Goal: Check status: Check status

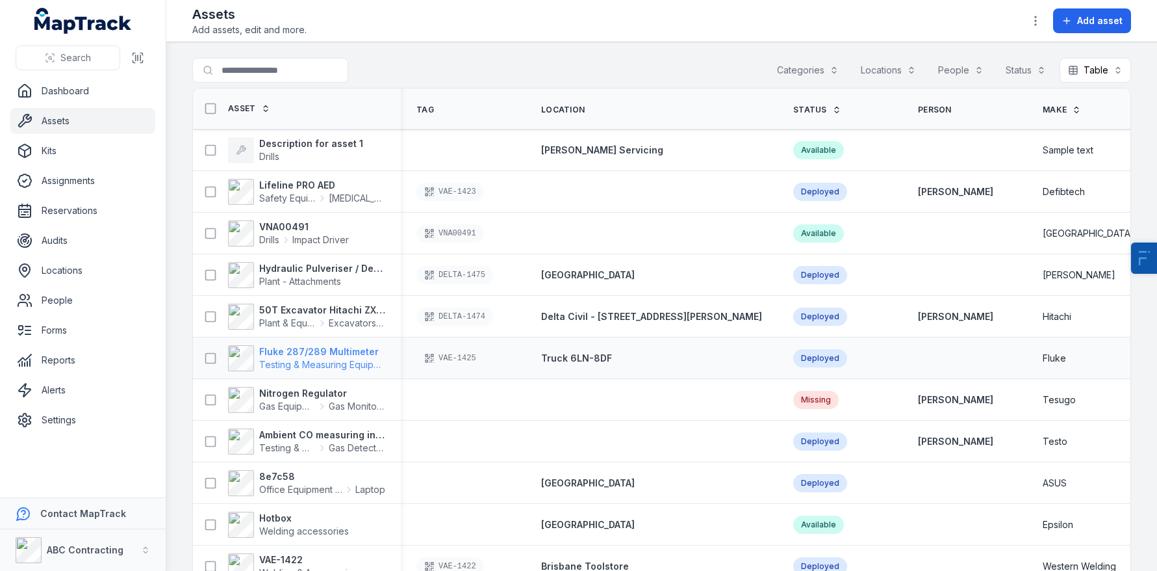
click at [294, 355] on strong "Fluke 287/289 Multimeter" at bounding box center [322, 351] width 126 height 13
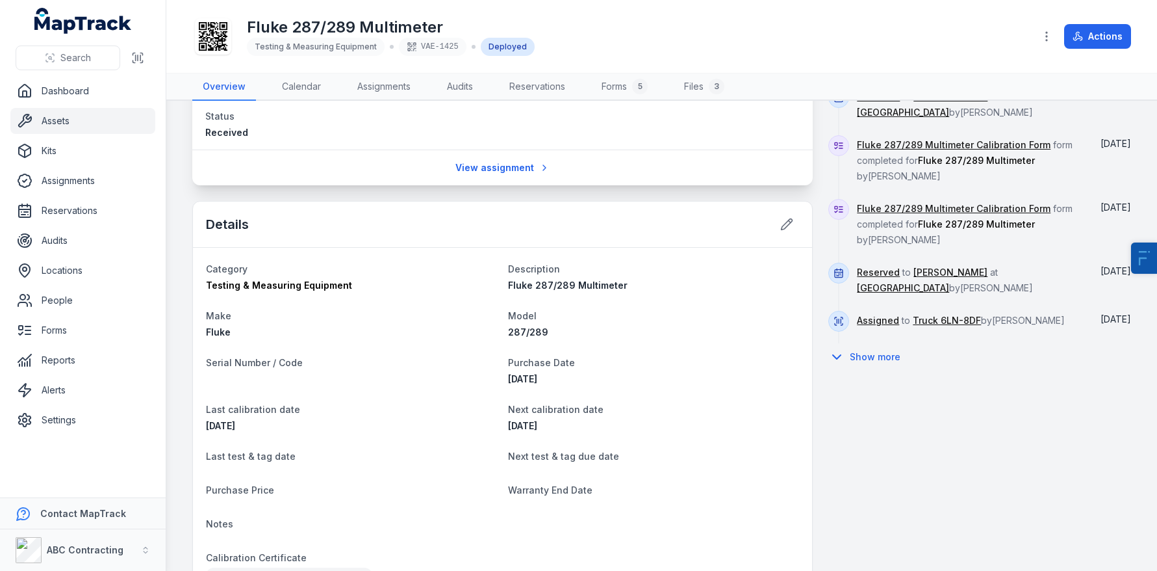
scroll to position [656, 0]
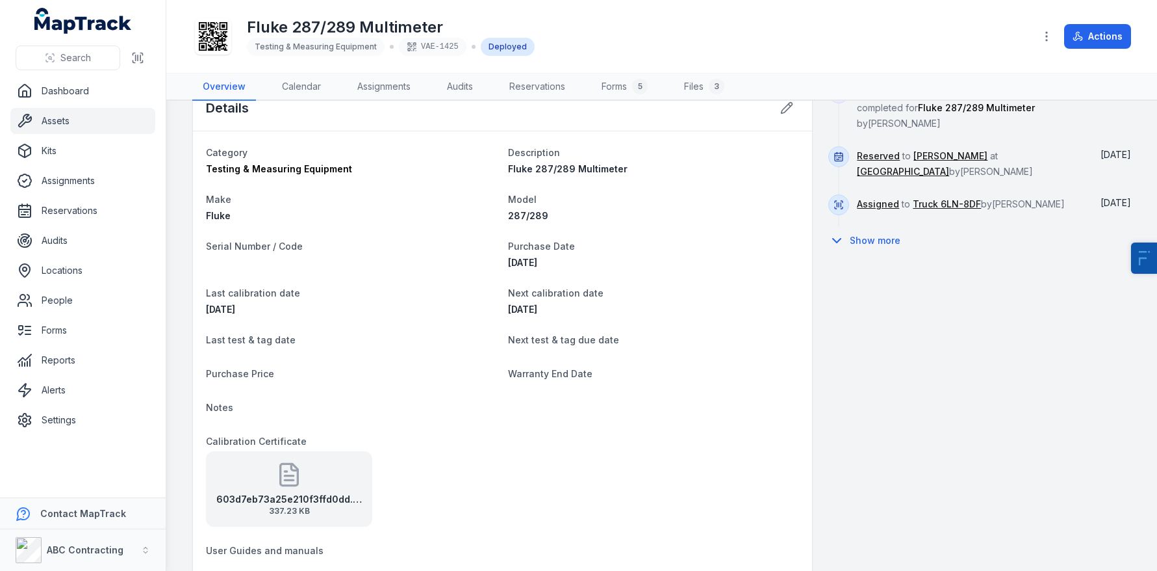
drag, startPoint x: 580, startPoint y: 314, endPoint x: 204, endPoint y: 291, distance: 376.4
click at [204, 291] on div "Category Testing & Measuring Equipment Description Fluke 287/289 Multimeter Mak…" at bounding box center [502, 386] width 619 height 510
click at [339, 300] on div "Last calibration date 31/10/2024" at bounding box center [352, 300] width 292 height 31
click at [291, 482] on icon at bounding box center [289, 474] width 26 height 26
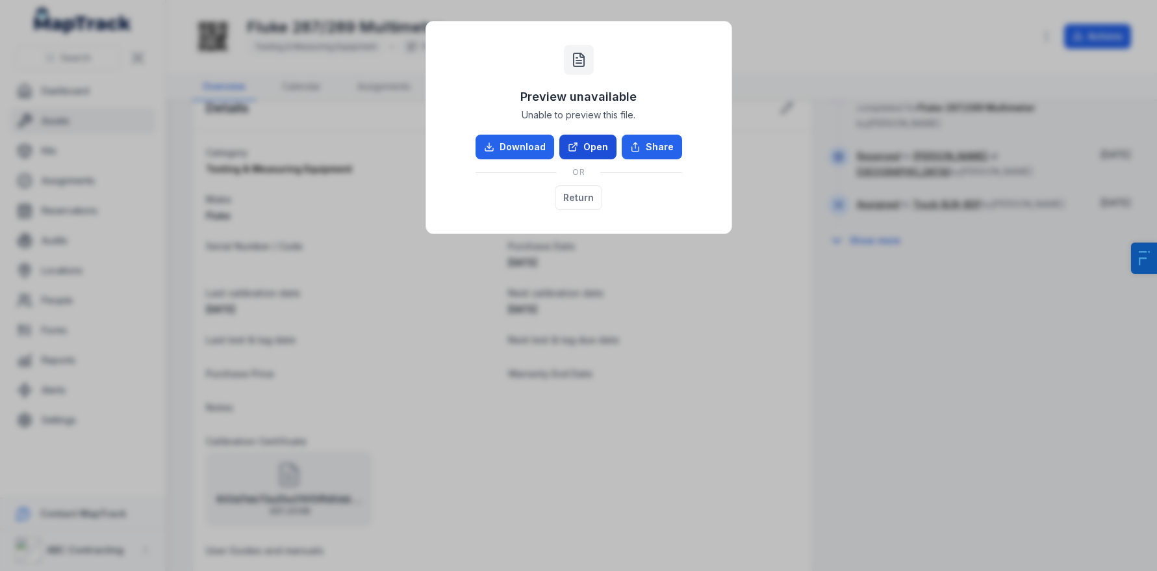
click at [594, 155] on link "Open" at bounding box center [588, 147] width 57 height 25
click at [582, 198] on button "Return" at bounding box center [578, 197] width 47 height 25
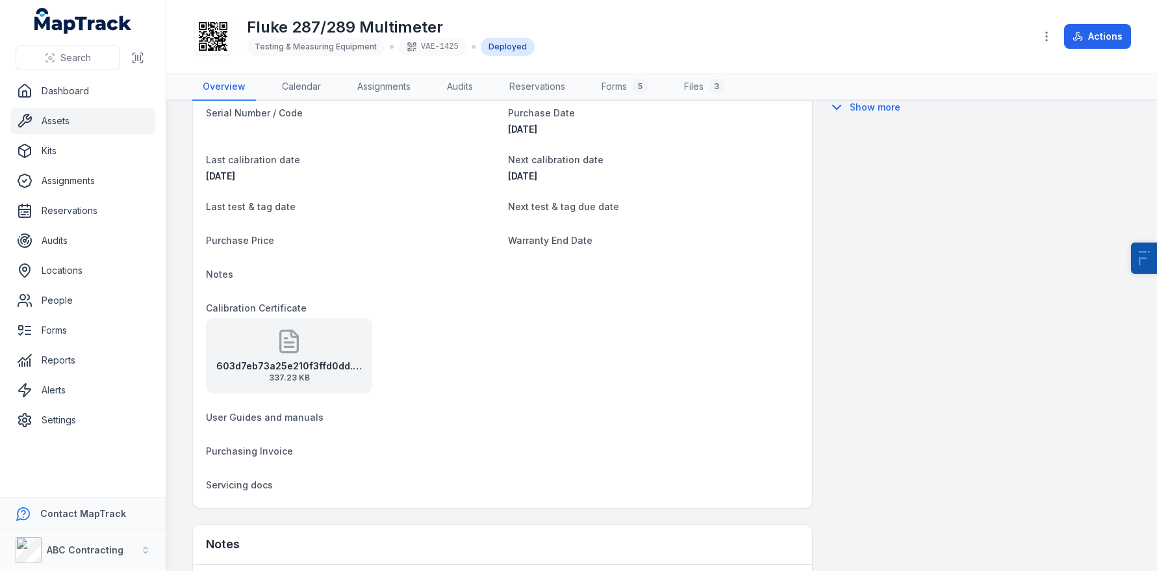
scroll to position [697, 0]
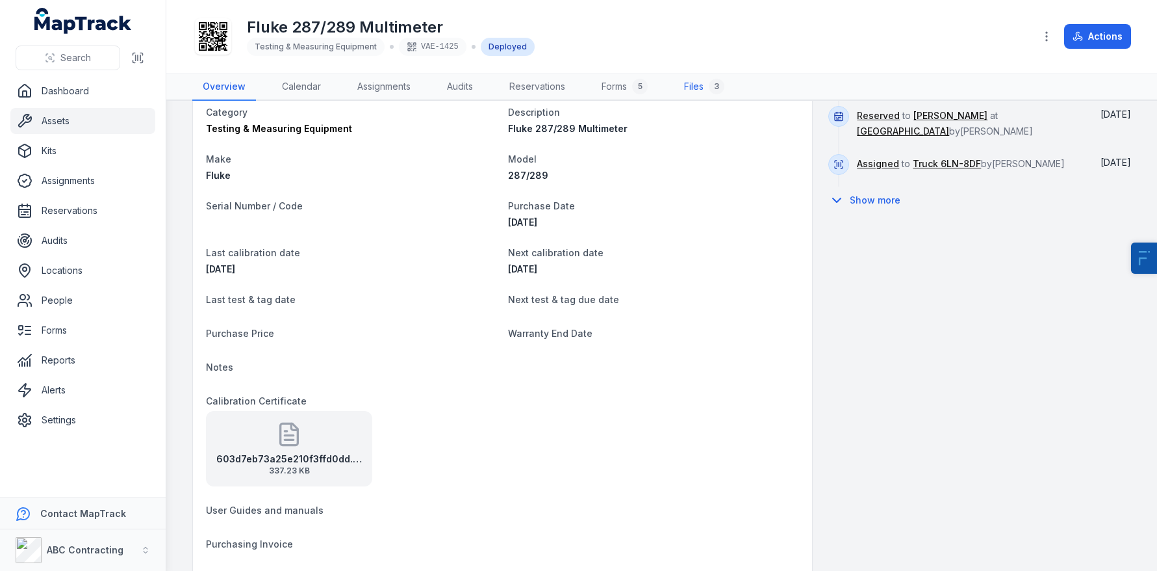
click at [709, 93] on link "Files 3" at bounding box center [704, 86] width 61 height 27
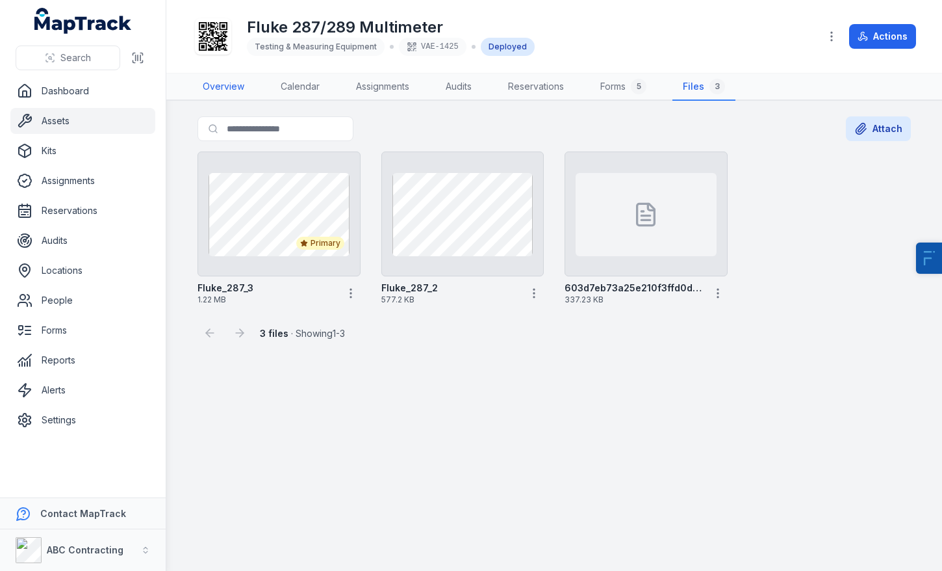
click at [218, 94] on link "Overview" at bounding box center [223, 86] width 62 height 27
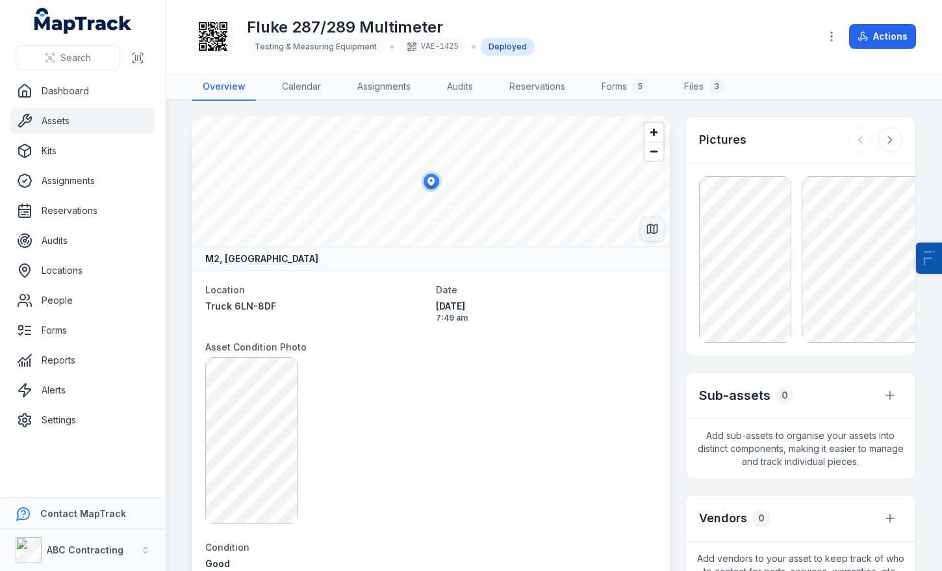
click at [657, 229] on icon "Switch to Map View" at bounding box center [652, 229] width 10 height 10
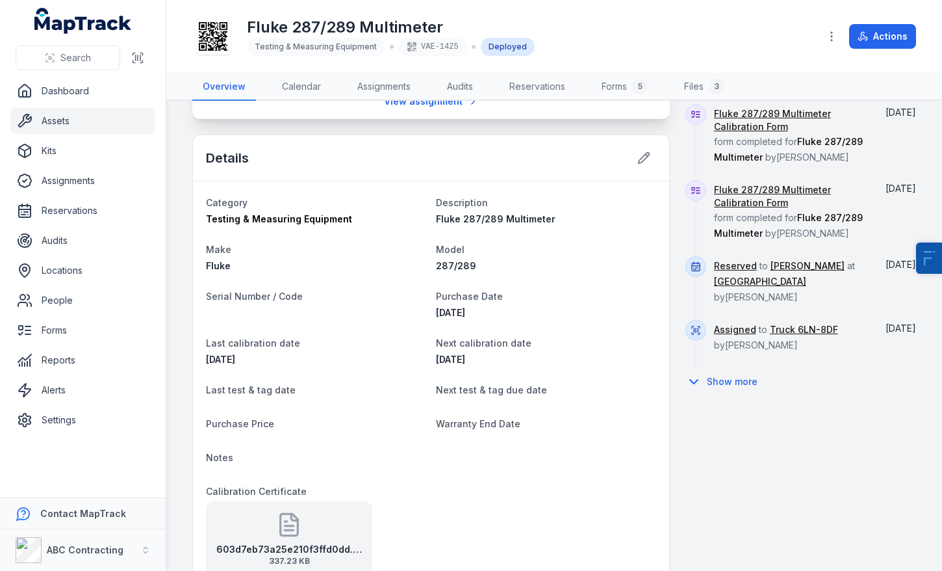
scroll to position [610, 0]
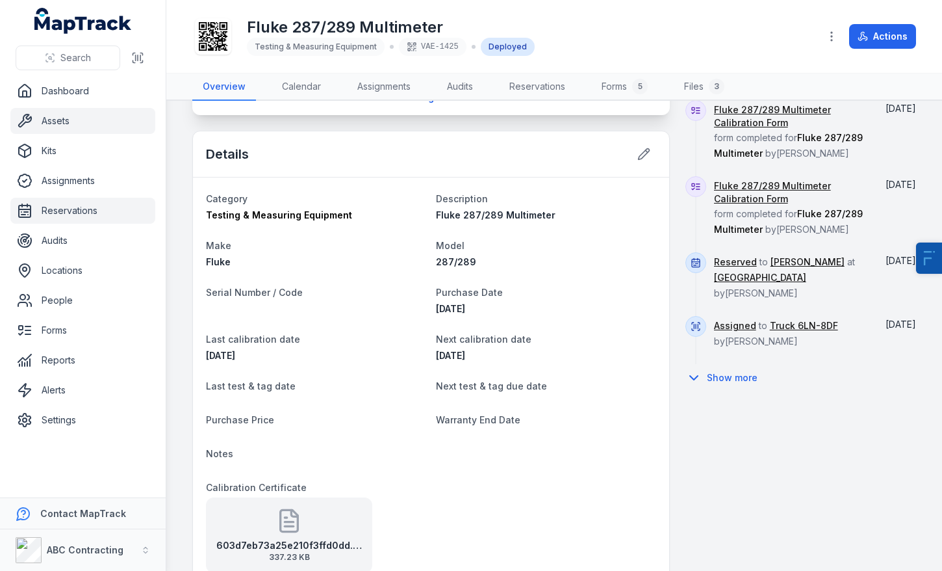
click at [75, 211] on link "Reservations" at bounding box center [82, 211] width 145 height 26
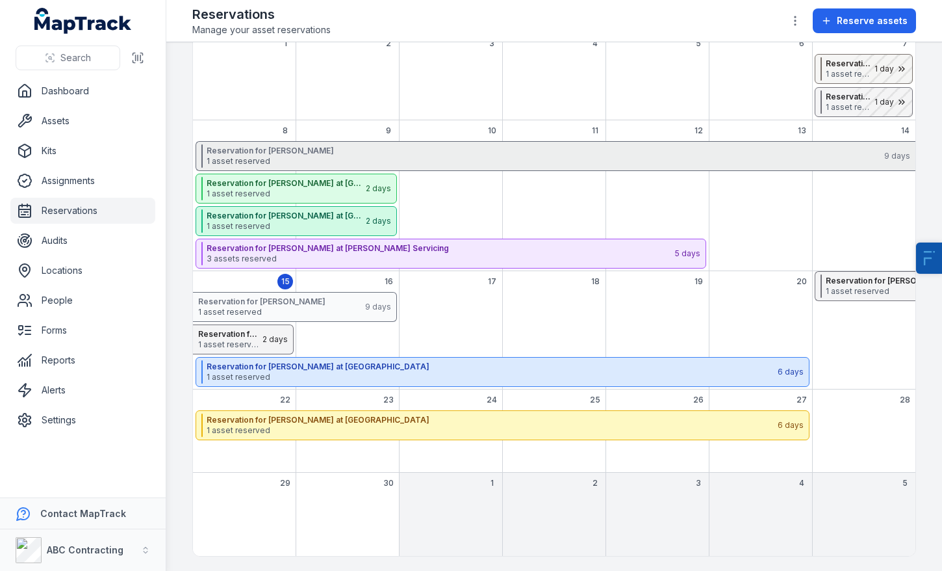
scroll to position [119, 0]
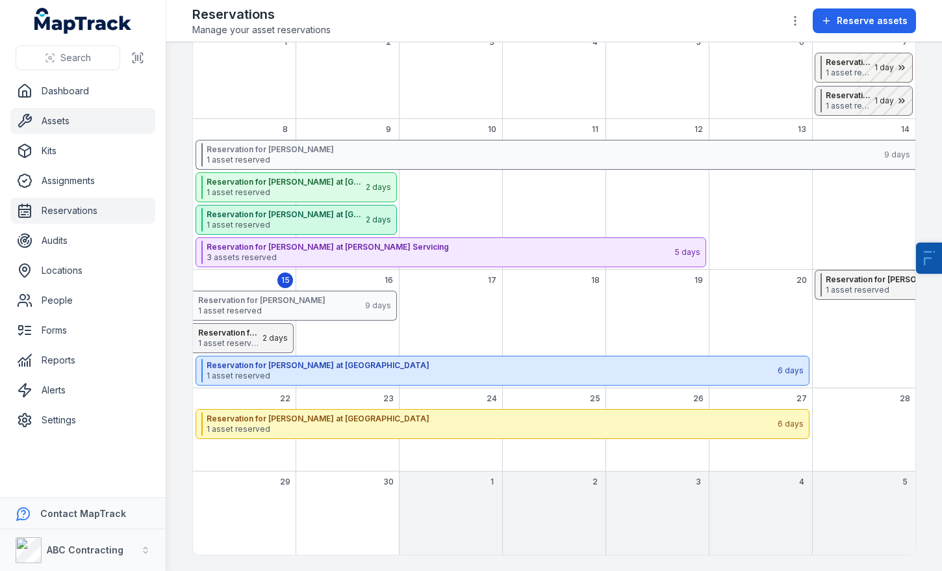
click at [68, 115] on link "Assets" at bounding box center [82, 121] width 145 height 26
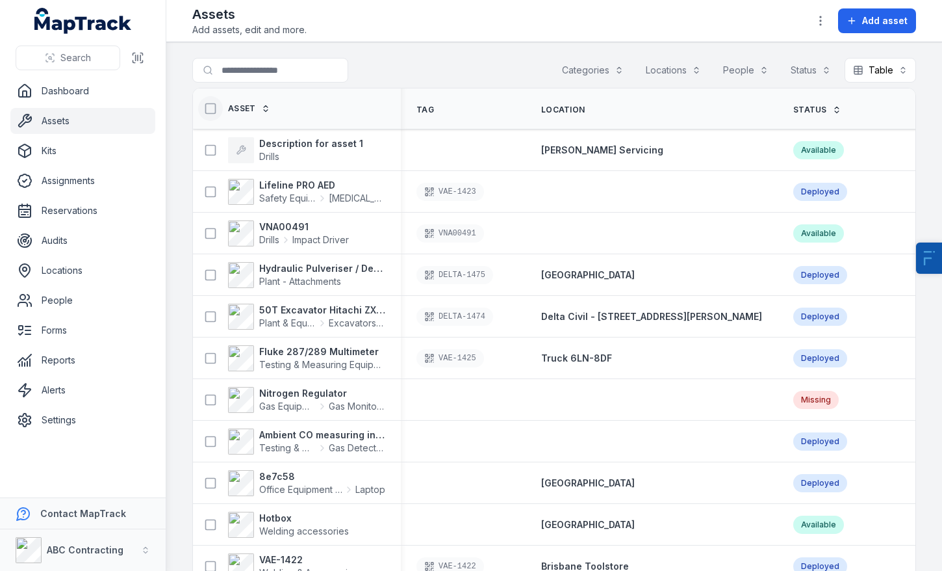
click at [211, 111] on icon at bounding box center [210, 108] width 13 height 13
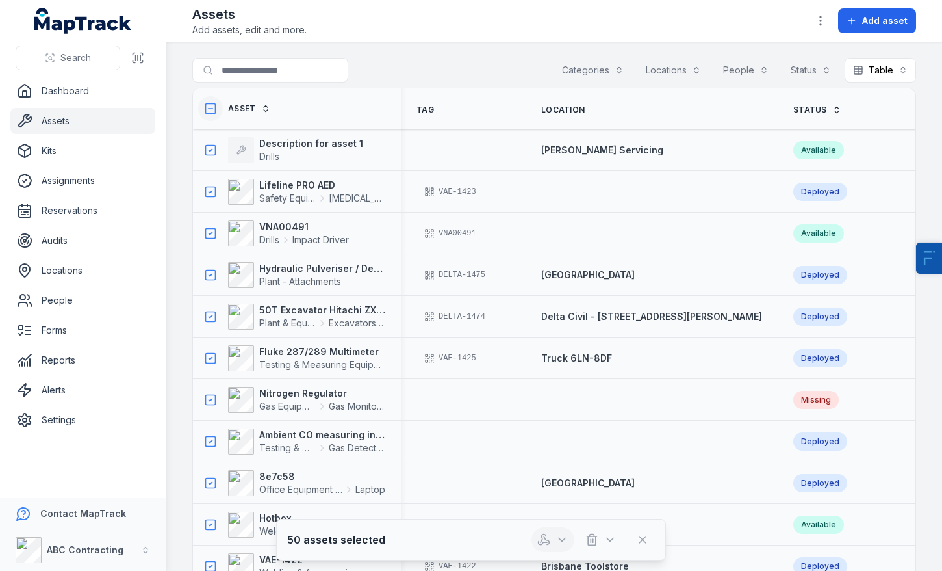
click at [543, 534] on icon "button" at bounding box center [543, 538] width 5 height 8
click at [60, 92] on div "Search Dashboard Assets Kits Assignments Reservations Audits Locations People F…" at bounding box center [471, 285] width 942 height 571
click at [75, 91] on link "Dashboard" at bounding box center [82, 91] width 145 height 26
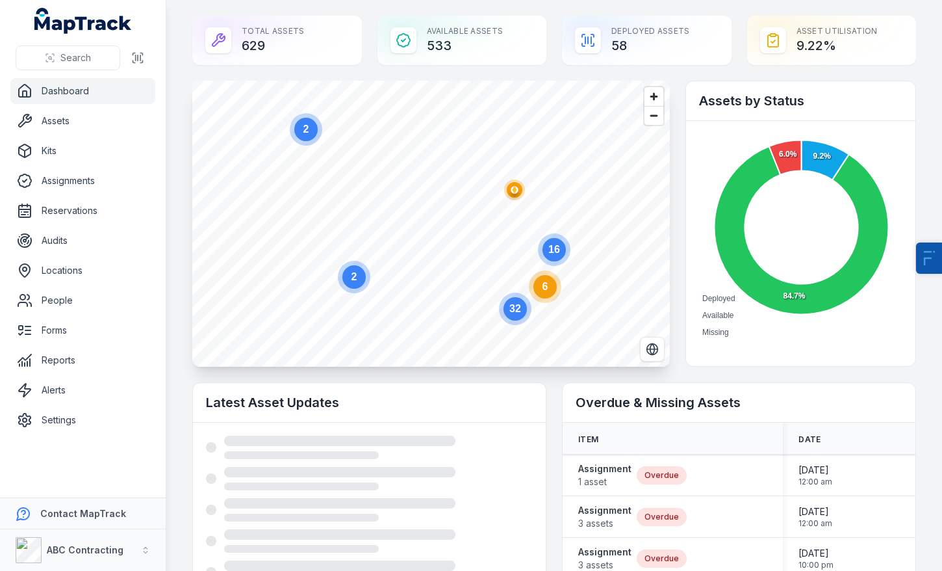
click at [547, 295] on circle at bounding box center [545, 286] width 23 height 23
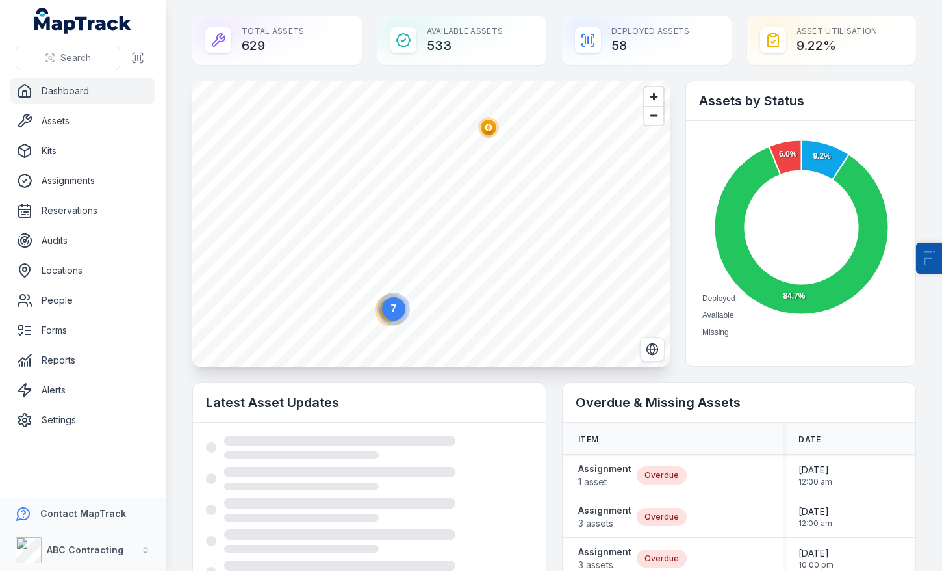
click at [396, 317] on circle at bounding box center [393, 308] width 23 height 23
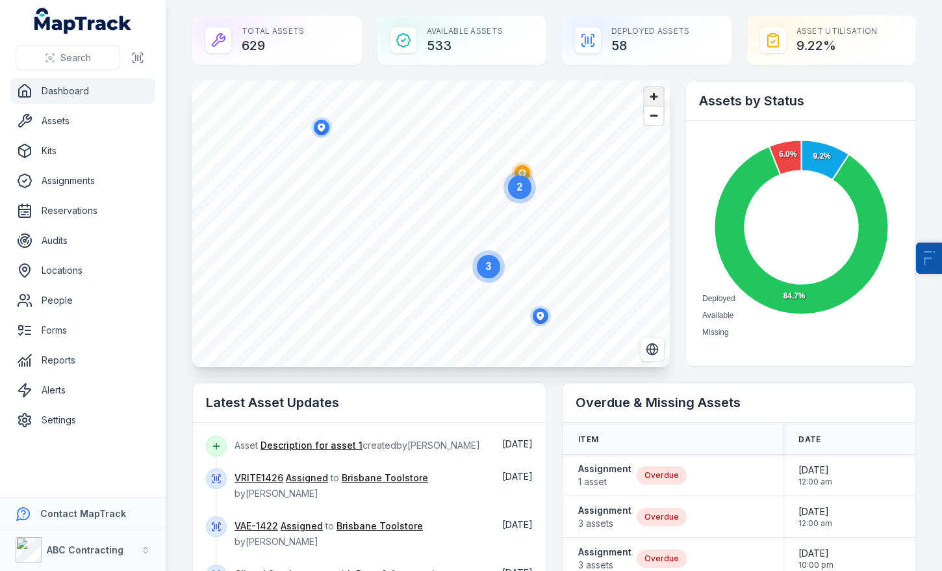
click at [657, 90] on span "Zoom in" at bounding box center [654, 96] width 19 height 19
click at [500, 174] on circle at bounding box center [496, 166] width 23 height 23
click at [448, 122] on ellipse "button" at bounding box center [447, 128] width 16 height 16
click at [459, 273] on circle "button" at bounding box center [458, 263] width 21 height 21
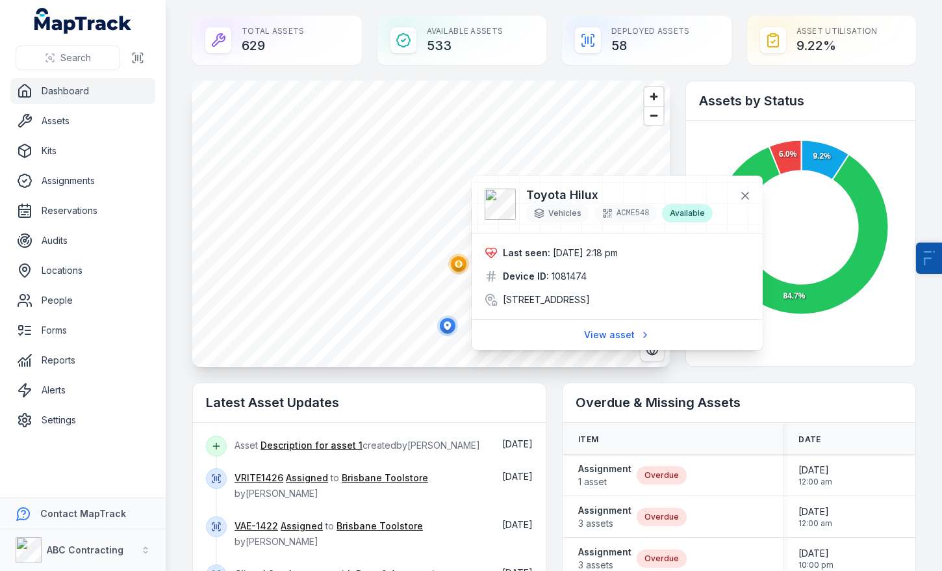
drag, startPoint x: 648, startPoint y: 261, endPoint x: 553, endPoint y: 252, distance: 95.3
click at [553, 252] on div "Last seen: 15/09/2025 2:18 pm Device ID: 1081474 25 Bligh Street, Sydney, Sydne…" at bounding box center [617, 276] width 265 height 60
click at [612, 257] on span "[DATE] 2:18 pm" at bounding box center [585, 252] width 65 height 11
drag, startPoint x: 543, startPoint y: 307, endPoint x: 504, endPoint y: 301, distance: 39.4
click at [504, 301] on span "[STREET_ADDRESS]" at bounding box center [546, 299] width 87 height 13
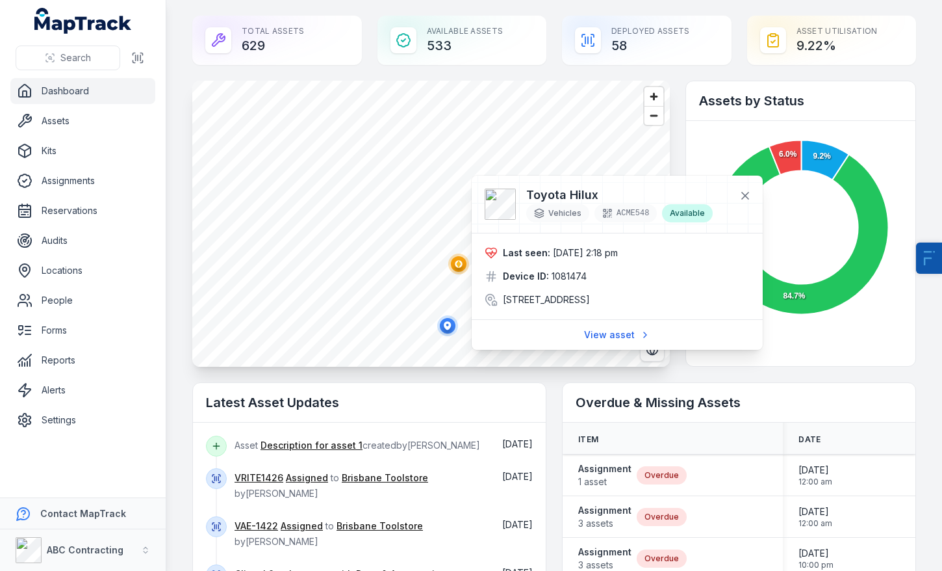
click at [545, 300] on span "[STREET_ADDRESS]" at bounding box center [546, 299] width 87 height 13
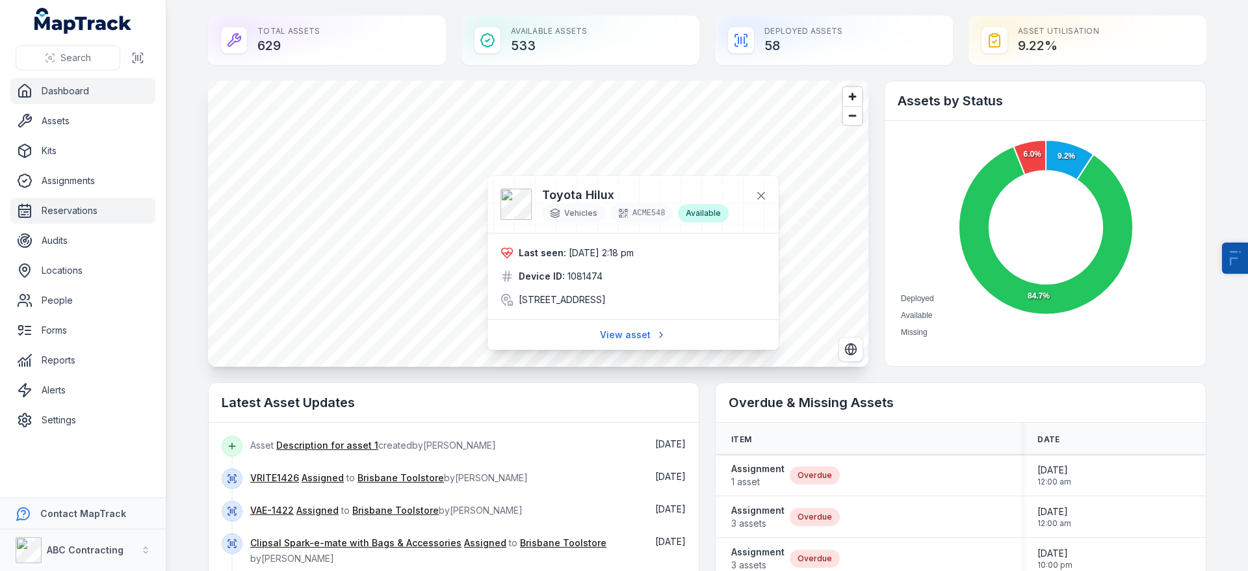
click at [81, 214] on link "Reservations" at bounding box center [82, 211] width 145 height 26
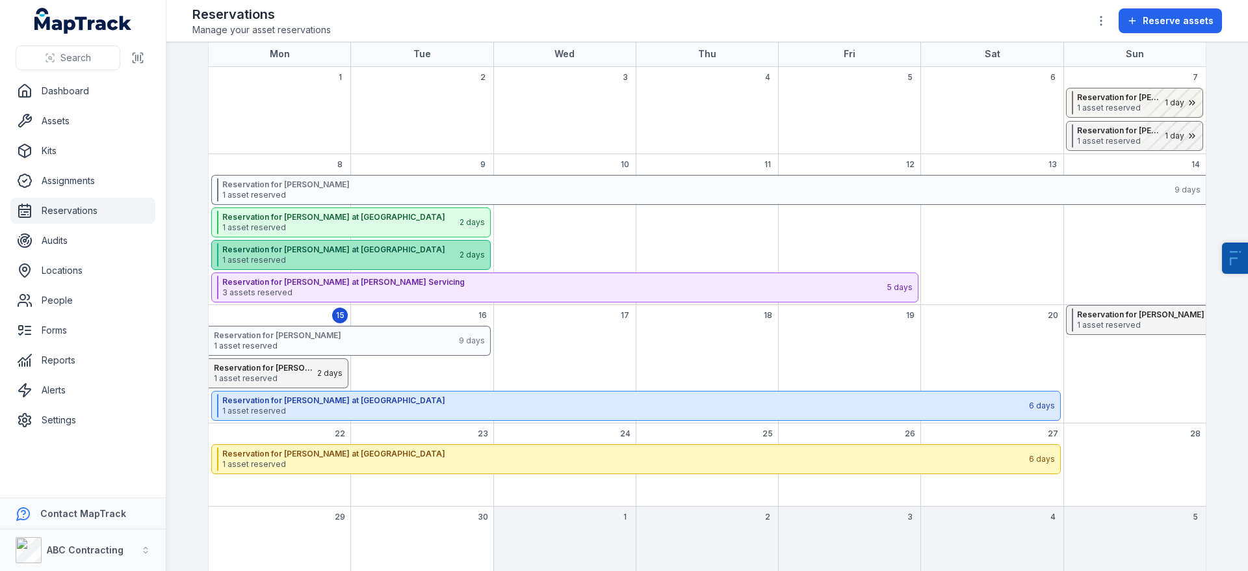
scroll to position [96, 0]
